Goal: Check status: Check status

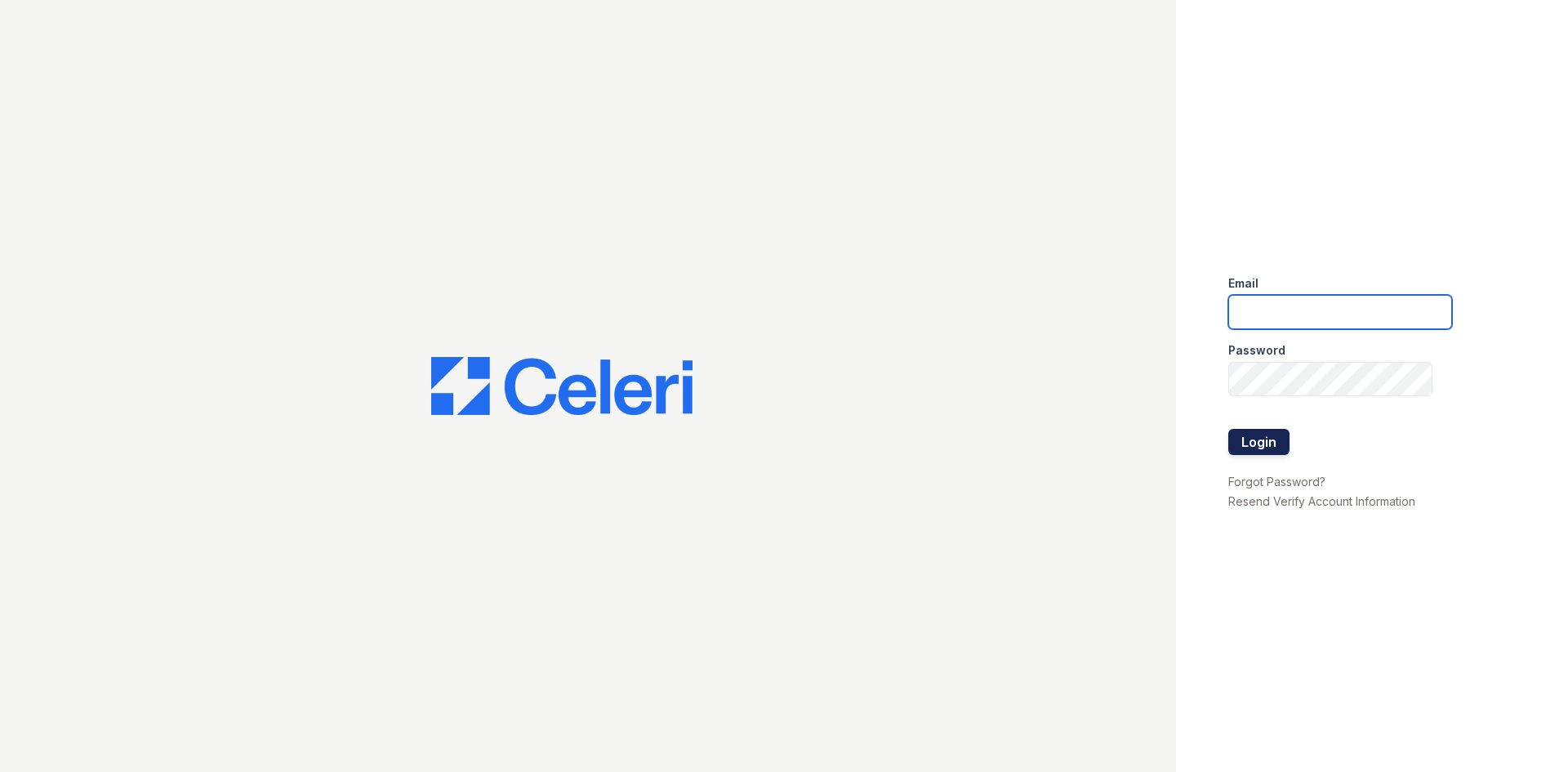
type input "arriveminnetonka@trinity-pm.com"
click at [1244, 435] on button "Login" at bounding box center [1259, 442] width 62 height 26
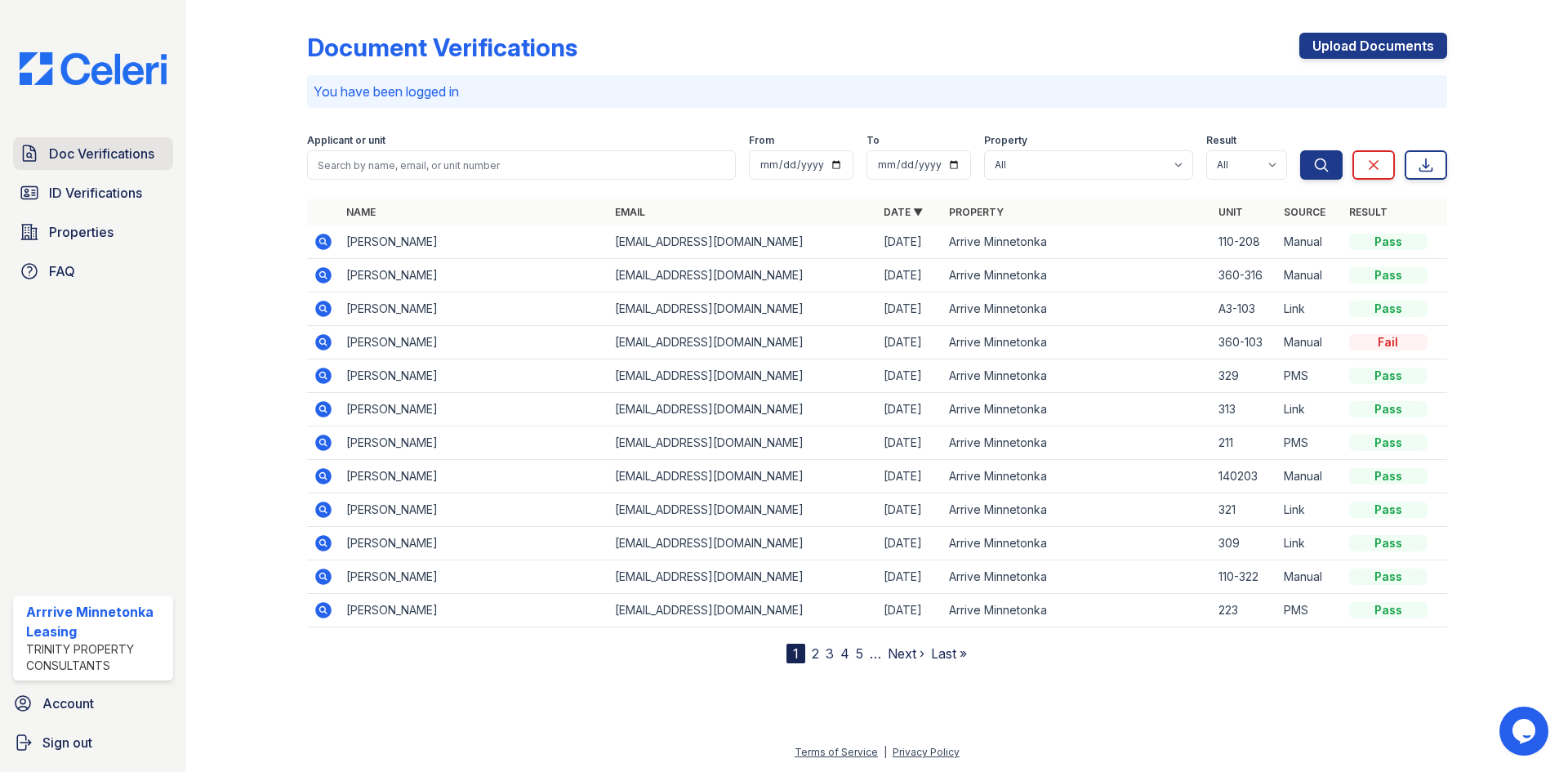
click at [66, 164] on link "Doc Verifications" at bounding box center [92, 153] width 160 height 33
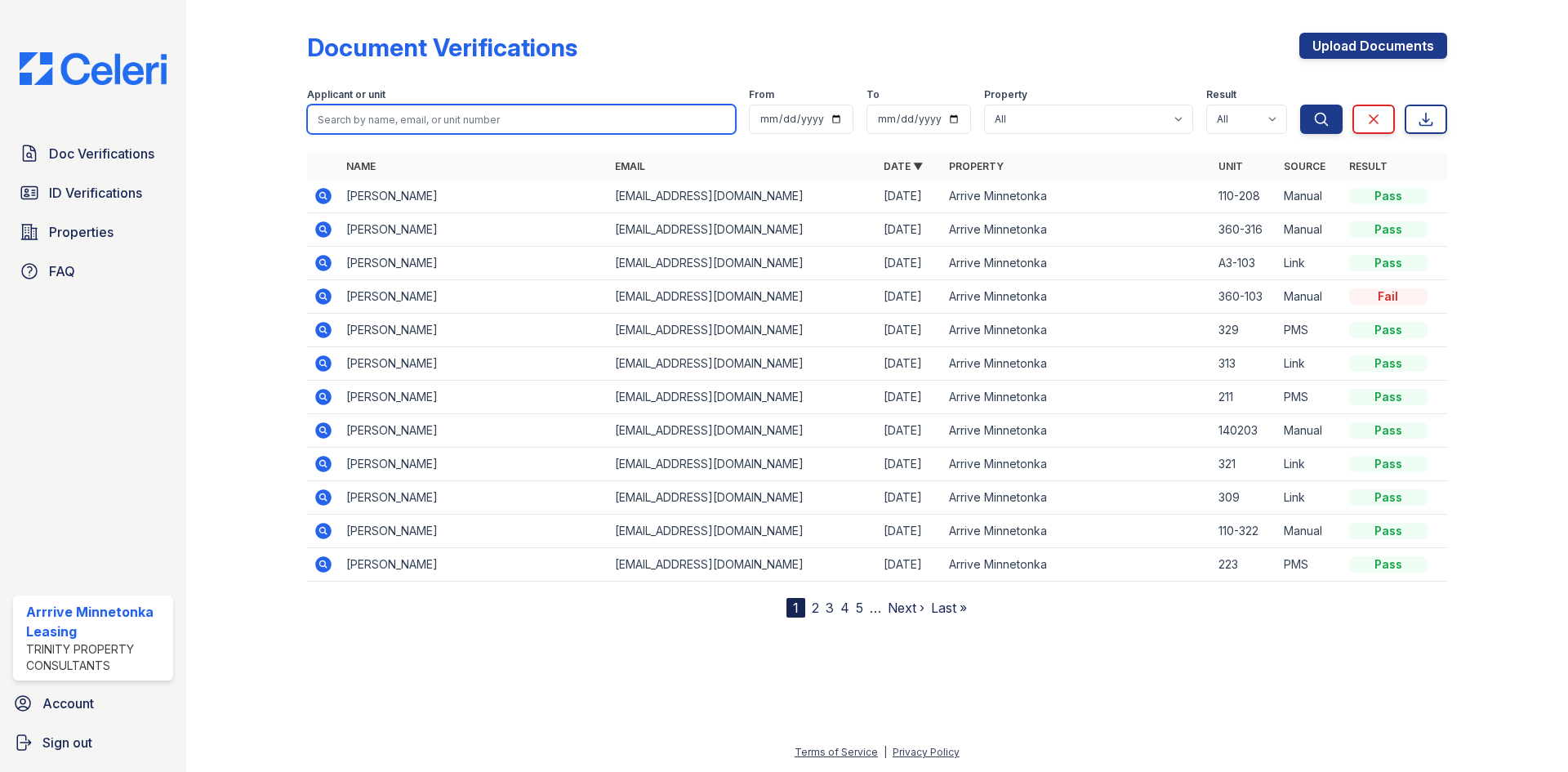
click at [443, 129] on input "search" at bounding box center [521, 119] width 429 height 30
type input "[GEOGRAPHIC_DATA]"
click at [1300, 104] on button "Search" at bounding box center [1321, 119] width 43 height 30
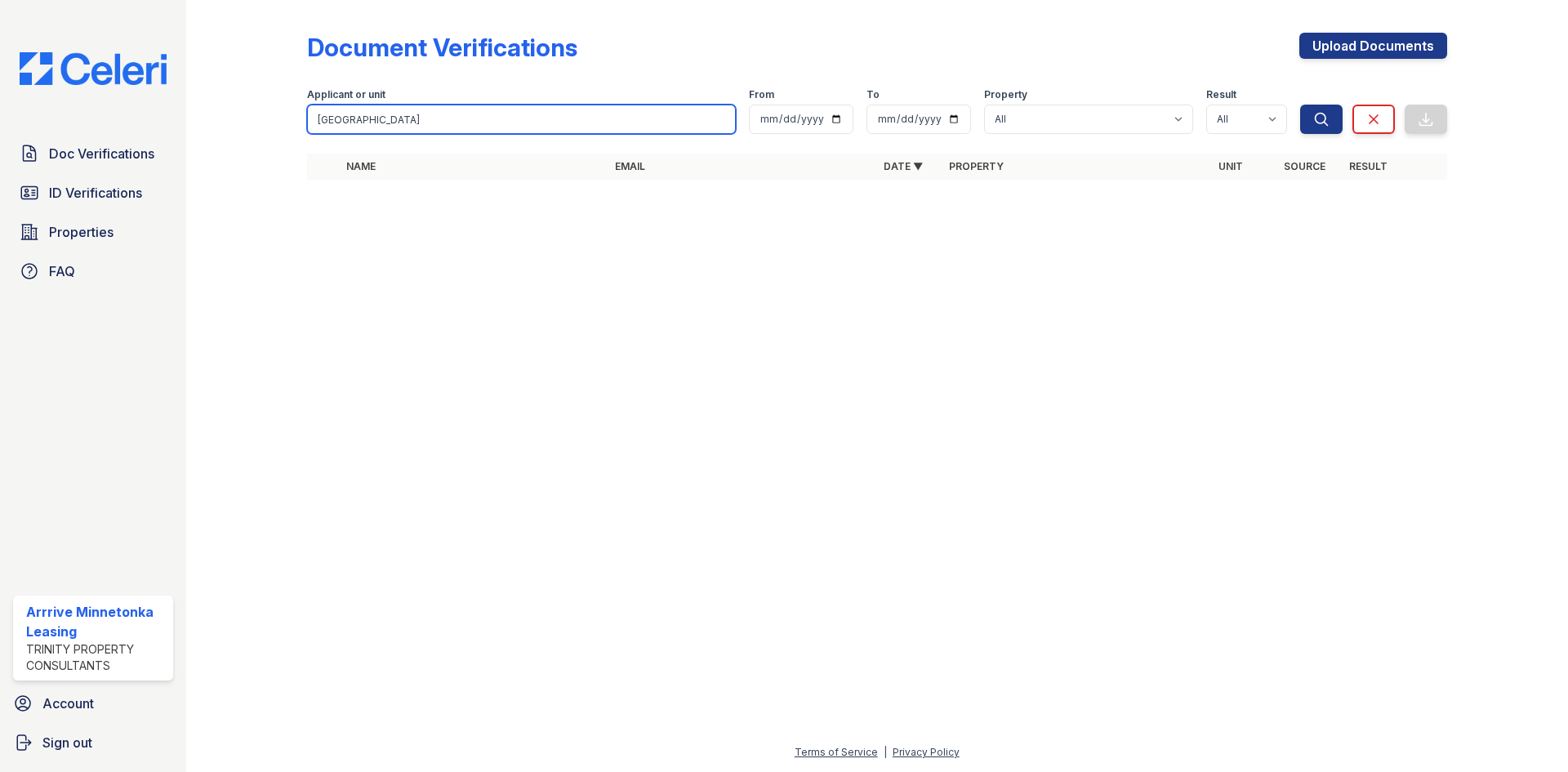
drag, startPoint x: 415, startPoint y: 120, endPoint x: 219, endPoint y: 107, distance: 196.4
click at [249, 107] on div "Document Verifications Upload Documents Filter Applicant or unit [GEOGRAPHIC_DA…" at bounding box center [877, 111] width 1330 height 222
